Goal: Check status: Check status

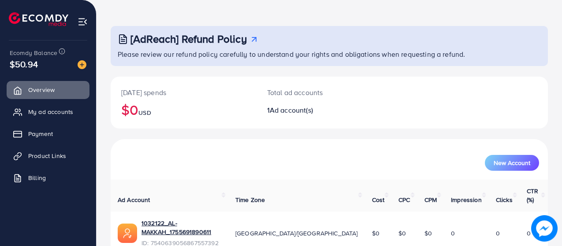
scroll to position [57, 0]
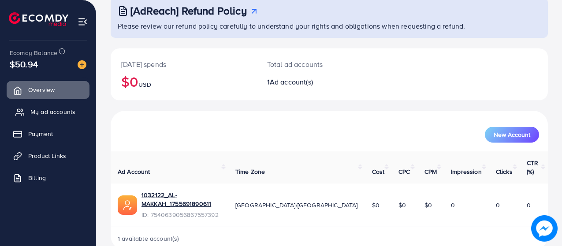
click at [40, 113] on span "My ad accounts" at bounding box center [52, 111] width 45 height 9
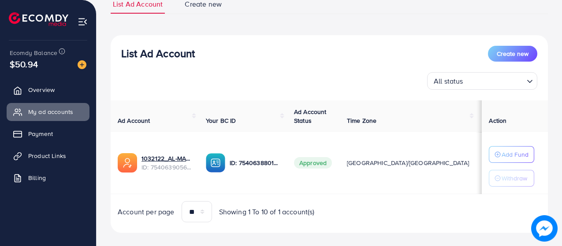
scroll to position [82, 0]
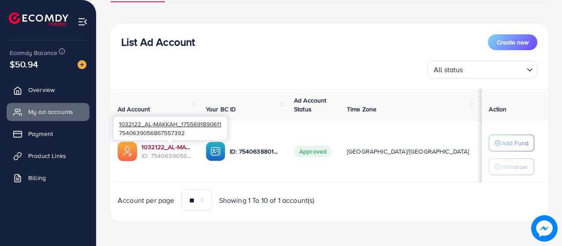
click at [173, 145] on link "1032122_AL-MAKKAH_1755691890611" at bounding box center [166, 147] width 50 height 9
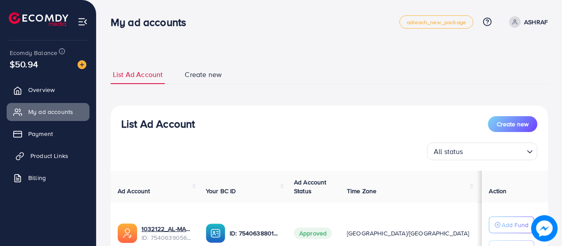
click at [81, 150] on link "Product Links" at bounding box center [48, 156] width 83 height 18
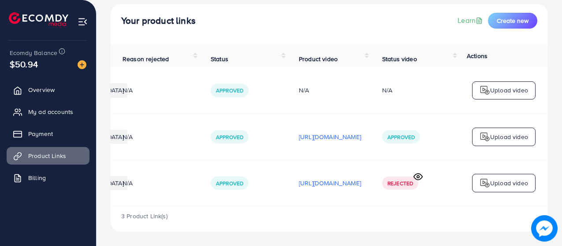
scroll to position [0, 261]
click at [419, 177] on icon at bounding box center [417, 176] width 9 height 9
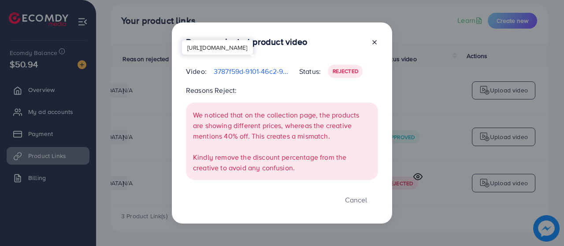
click at [270, 71] on p "3787f59d-9101-46c2-9952-e7f47f7b130b-1756403138909.mp4" at bounding box center [253, 71] width 78 height 11
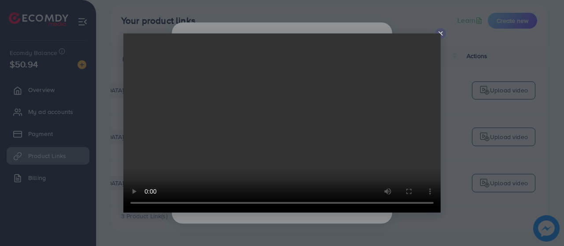
click at [442, 33] on icon at bounding box center [440, 33] width 7 height 7
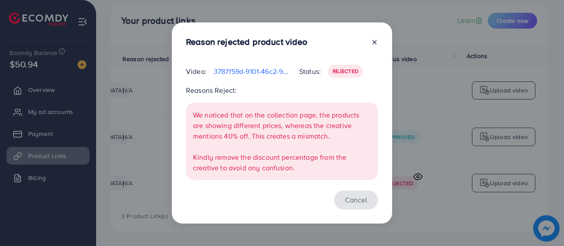
click at [364, 200] on button "Cancel" at bounding box center [356, 200] width 44 height 19
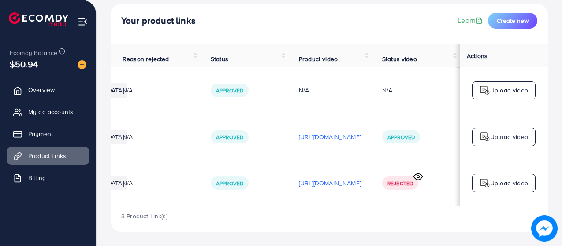
scroll to position [0, 259]
drag, startPoint x: 338, startPoint y: 206, endPoint x: 202, endPoint y: 208, distance: 136.1
click at [198, 206] on div "Product URLs Target markets Reason rejected Status Product video Status video A…" at bounding box center [329, 125] width 437 height 162
click at [281, 209] on div "3 Product Link(s)" at bounding box center [329, 220] width 437 height 26
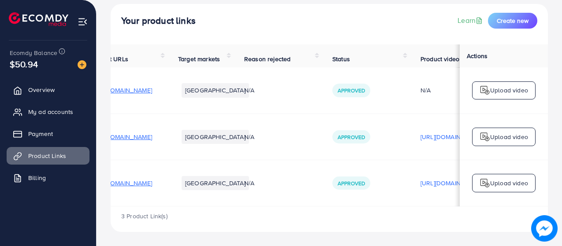
click at [158, 186] on td "https://almakkah.pk/collections/ac-covers" at bounding box center [123, 183] width 88 height 46
click at [152, 183] on span "https://almakkah.pk/collections/ac-covers" at bounding box center [121, 183] width 62 height 9
